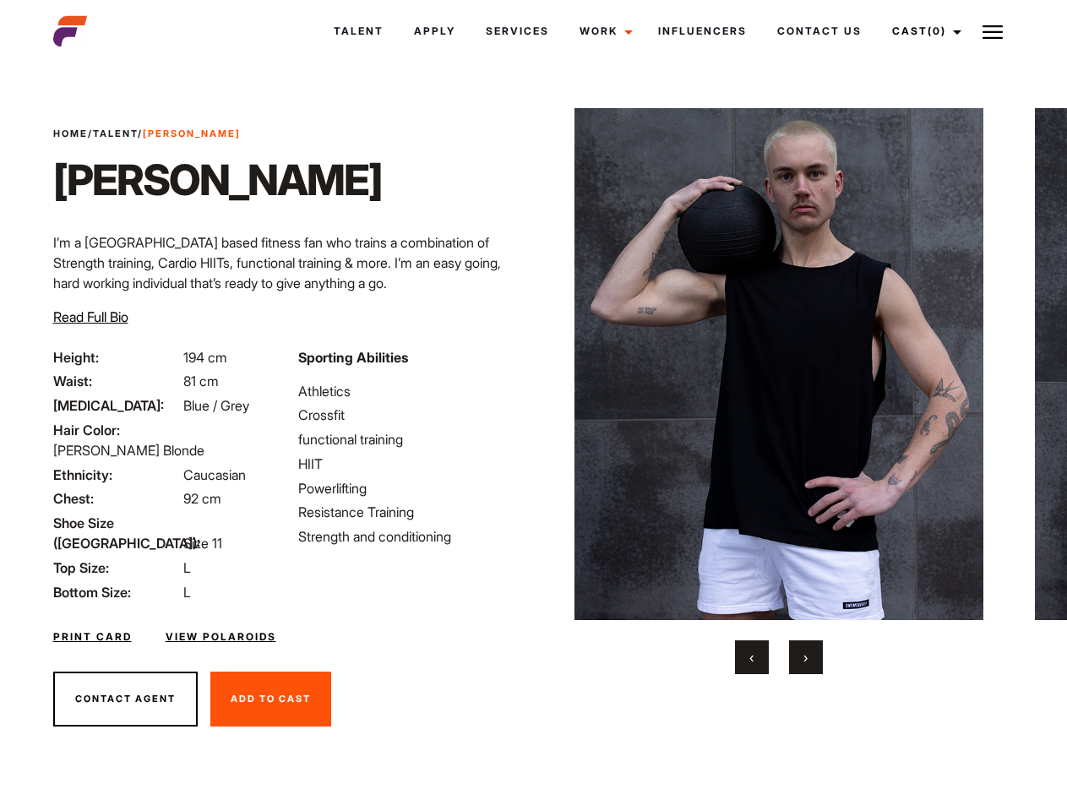
click at [922, 31] on link "Cast (0)" at bounding box center [924, 31] width 95 height 46
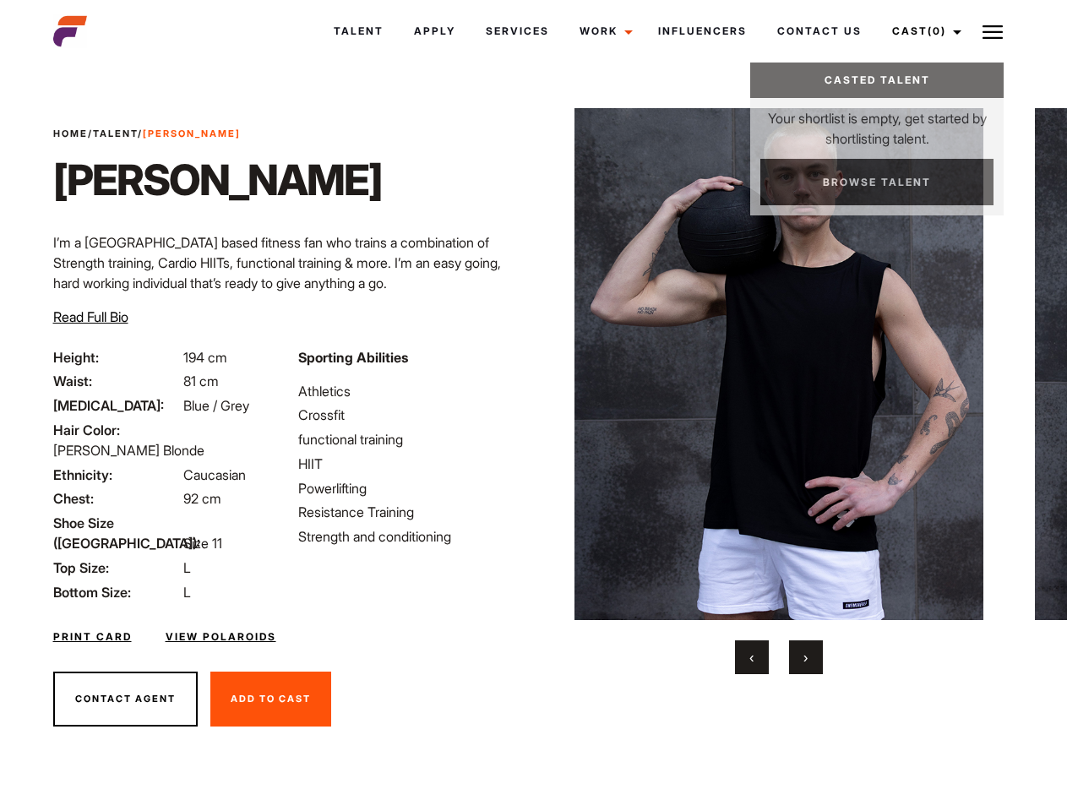
click at [993, 31] on img at bounding box center [992, 32] width 20 height 20
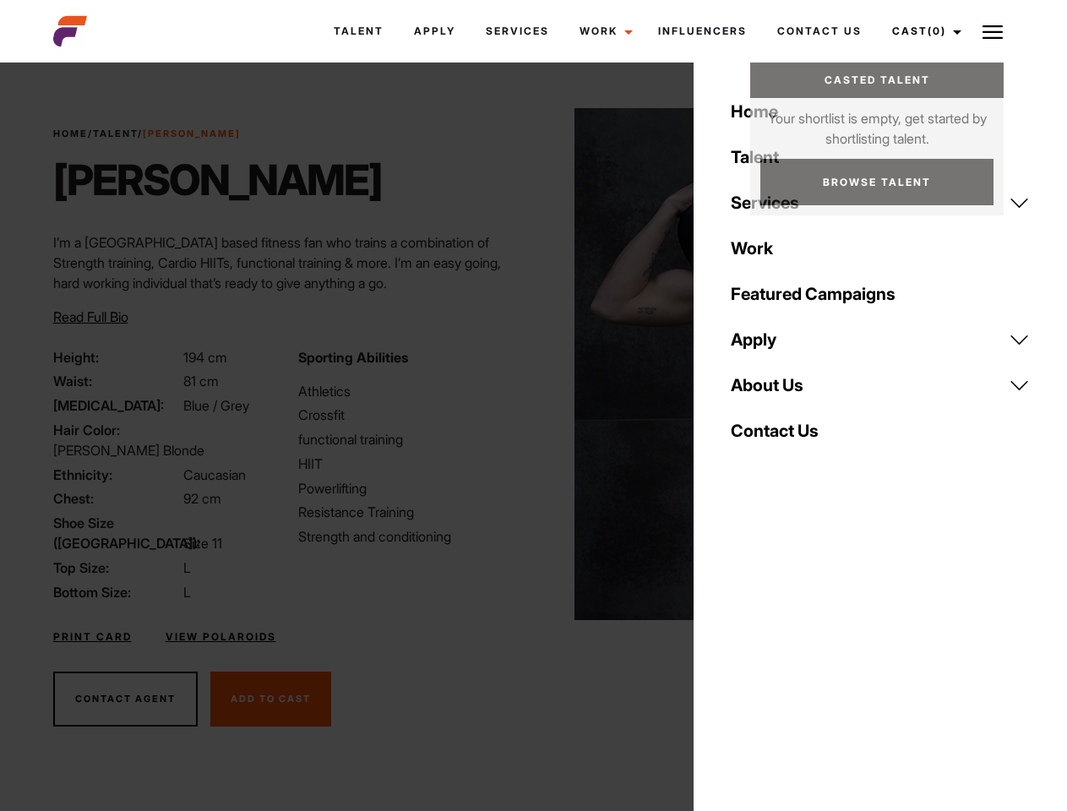
click at [778, 391] on img at bounding box center [779, 364] width 410 height 512
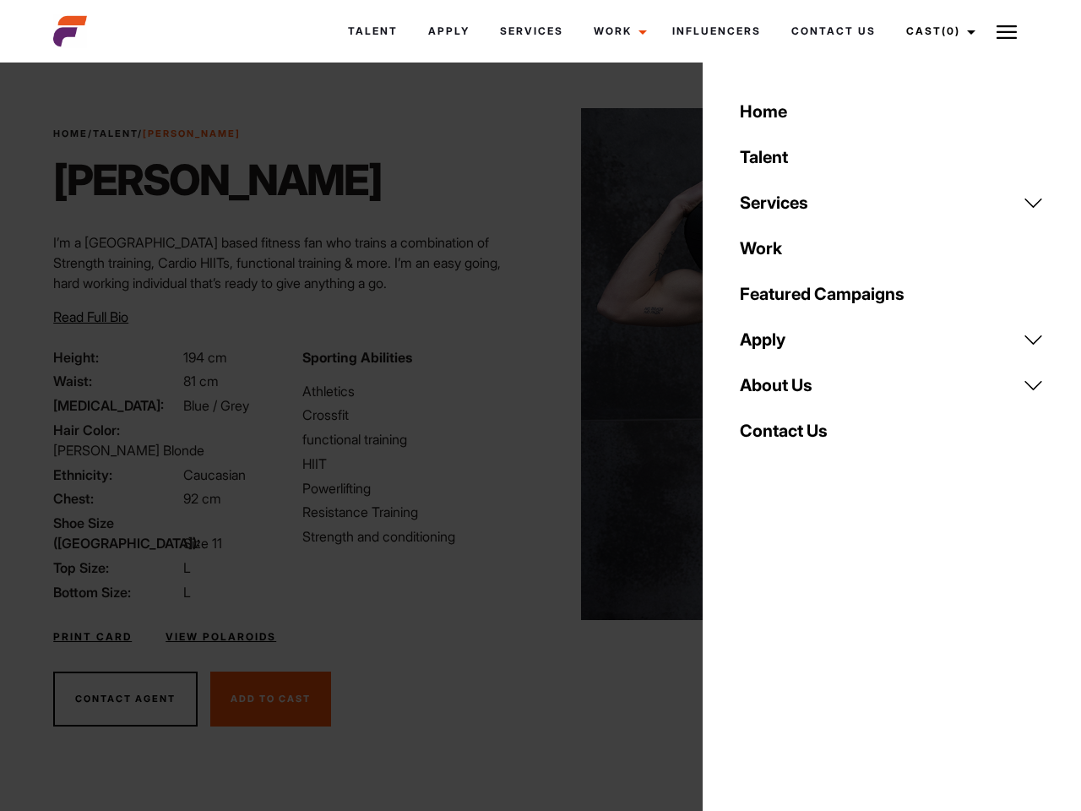
click at [533, 364] on div "Sporting Abilities Athletics Crossfit functional training HIIT Powerlifting Res…" at bounding box center [416, 474] width 248 height 255
click at [752, 657] on body "Talent Apply Services Work Campaigns Influencers Contact Us Cast (0) Casted Tal…" at bounding box center [540, 456] width 1081 height 776
click at [806, 657] on div "Home Talent Services Talent Casting Photography Videography Creative Hair and M…" at bounding box center [892, 405] width 378 height 811
